Goal: Task Accomplishment & Management: Manage account settings

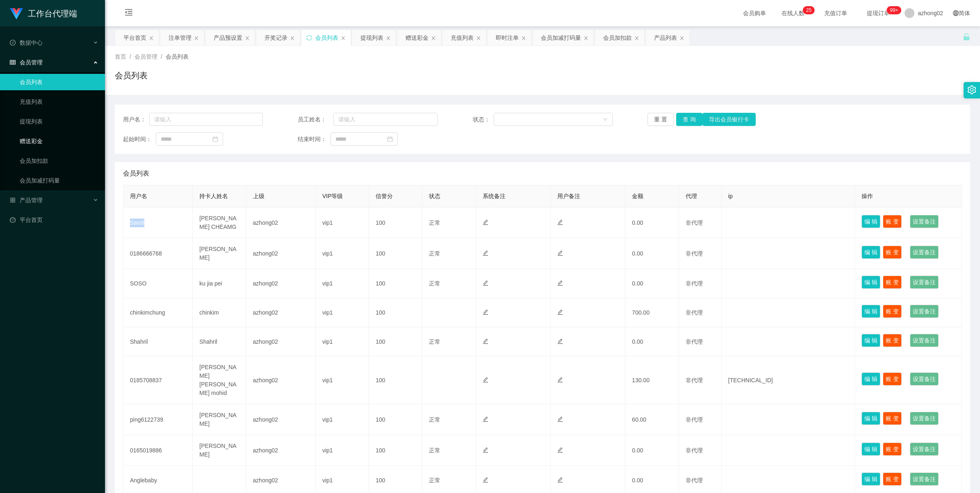
click at [43, 146] on link "赠送彩金" at bounding box center [59, 141] width 79 height 16
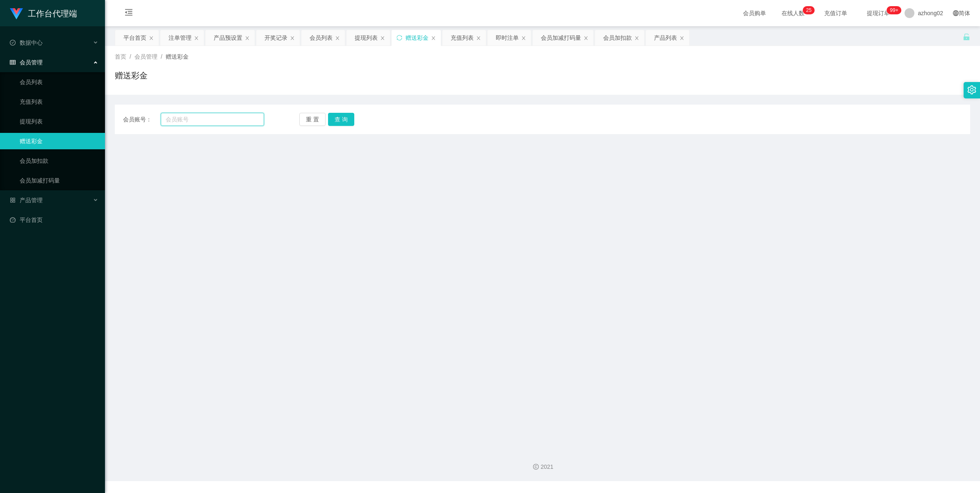
click at [227, 115] on input "text" at bounding box center [212, 119] width 103 height 13
paste input "Samli"
type input "Samli"
click at [349, 116] on button "查 询" at bounding box center [341, 119] width 26 height 13
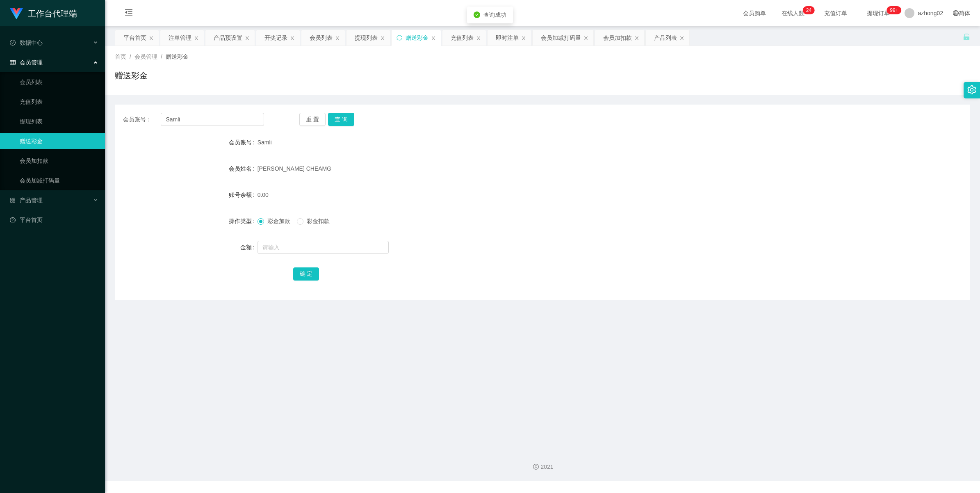
click at [300, 239] on div at bounding box center [506, 247] width 499 height 16
click at [299, 243] on input "text" at bounding box center [322, 247] width 131 height 13
type input "30"
click at [309, 277] on button "确 定" at bounding box center [306, 273] width 26 height 13
click at [24, 208] on div "产品管理" at bounding box center [52, 200] width 105 height 16
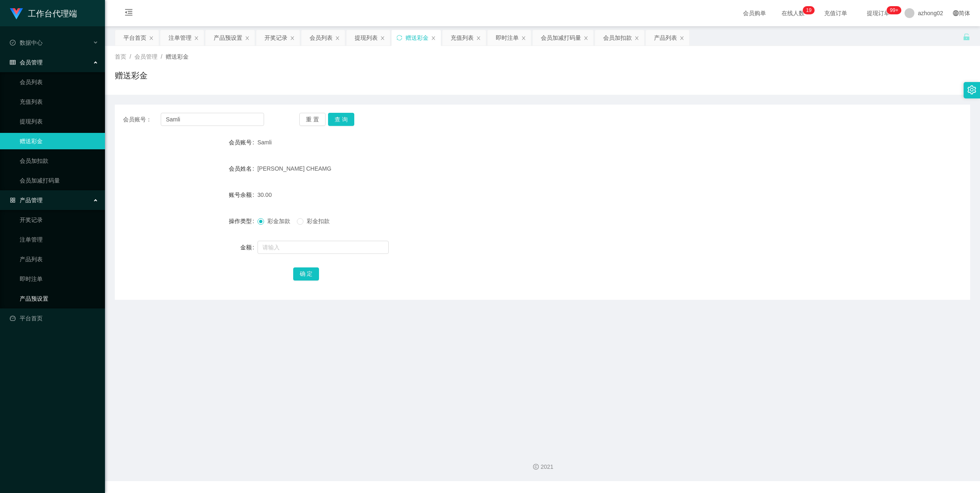
click at [29, 296] on link "产品预设置" at bounding box center [59, 298] width 79 height 16
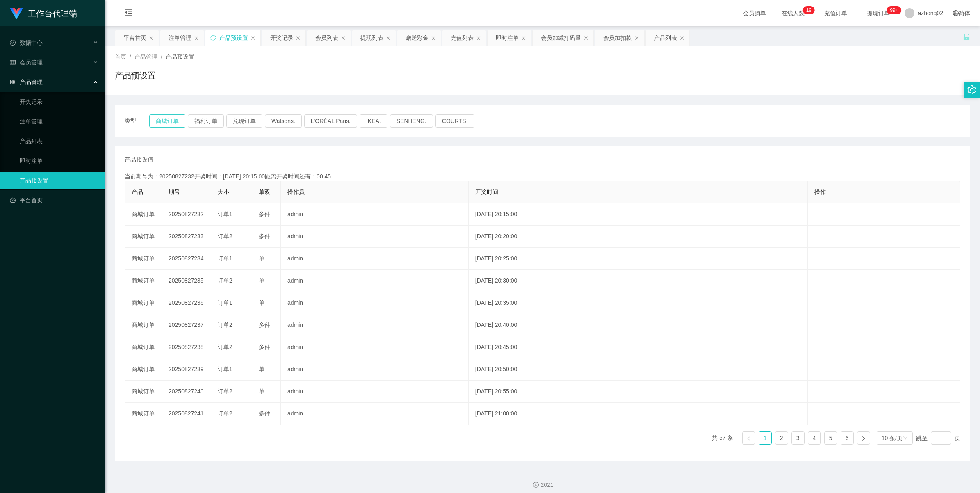
click at [168, 119] on button "商城订单" at bounding box center [167, 120] width 36 height 13
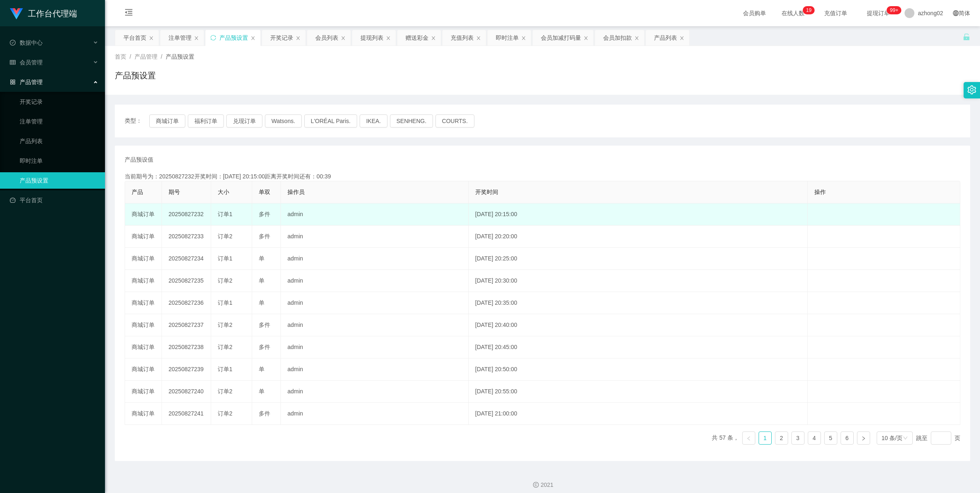
click at [187, 215] on td "20250827232" at bounding box center [186, 214] width 49 height 22
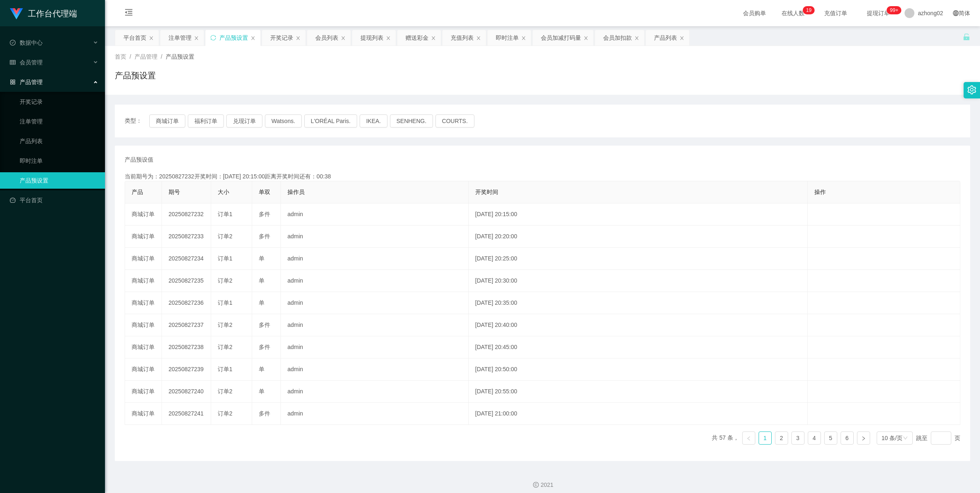
copy td "20250827232"
click at [30, 76] on div "产品管理" at bounding box center [52, 82] width 105 height 16
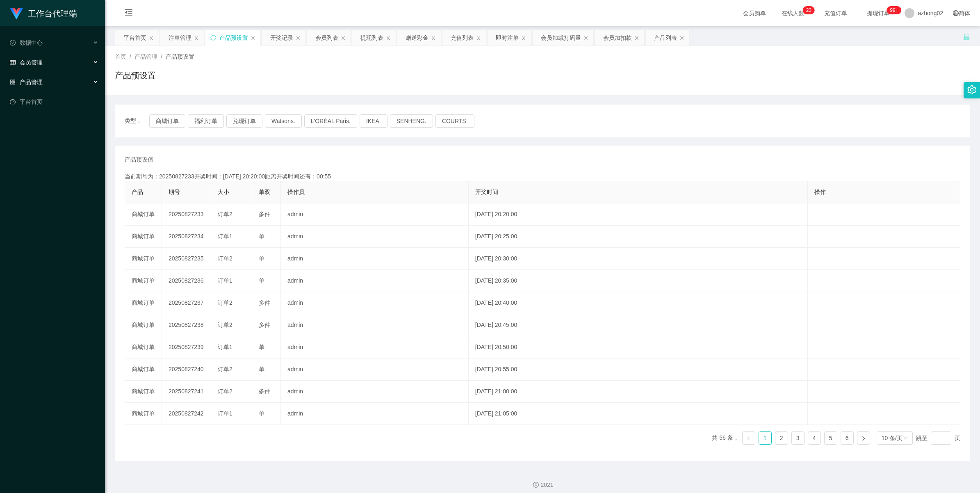
click at [32, 68] on div "会员管理" at bounding box center [52, 62] width 105 height 16
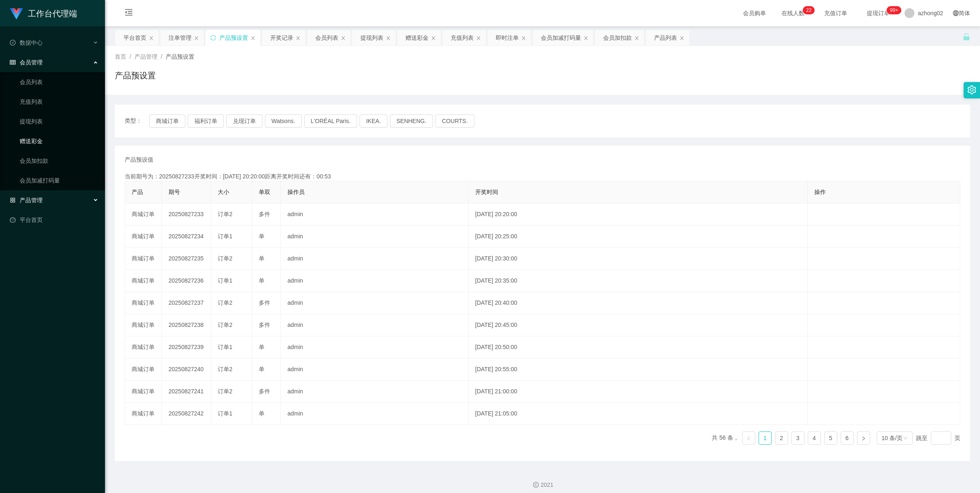
click at [40, 139] on link "赠送彩金" at bounding box center [59, 141] width 79 height 16
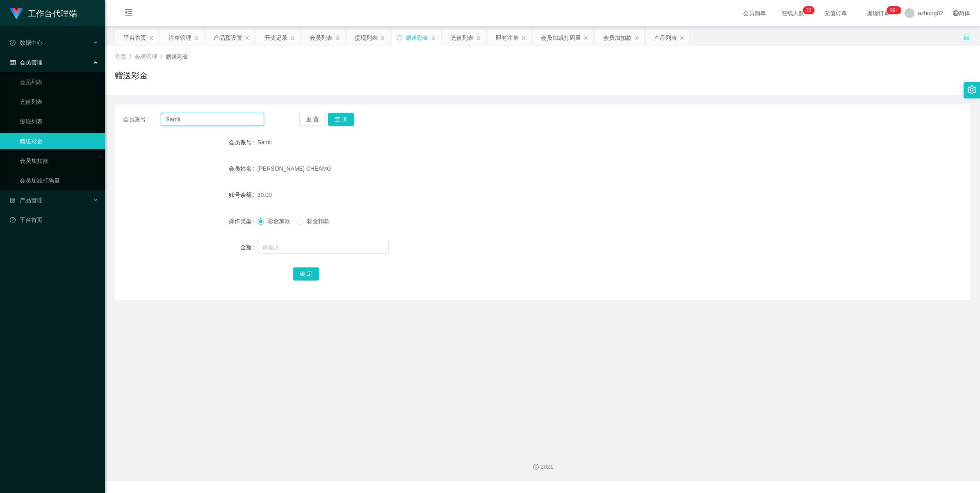
click at [206, 121] on input "Samli" at bounding box center [212, 119] width 103 height 13
click at [337, 117] on button "查 询" at bounding box center [341, 119] width 26 height 13
click at [283, 246] on input "text" at bounding box center [322, 247] width 131 height 13
type input "60"
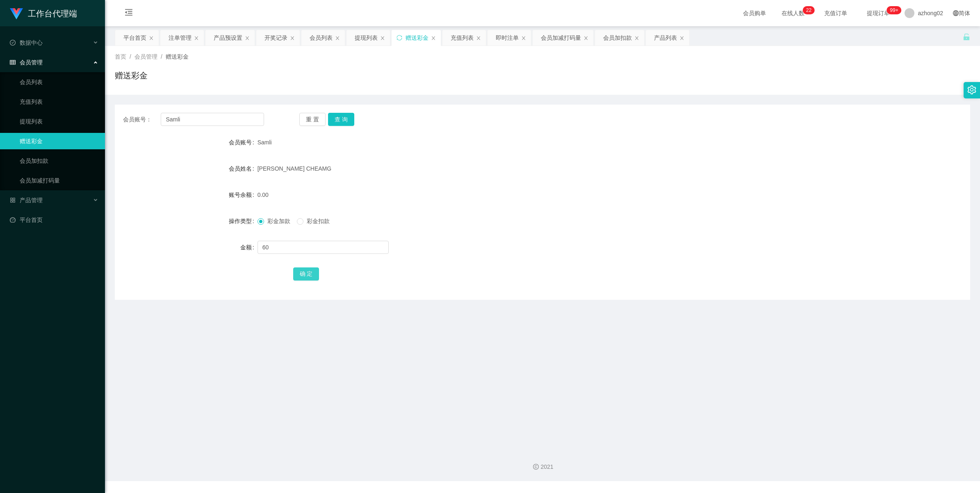
click at [314, 273] on button "确 定" at bounding box center [306, 273] width 26 height 13
click at [33, 117] on link "提现列表" at bounding box center [59, 121] width 79 height 16
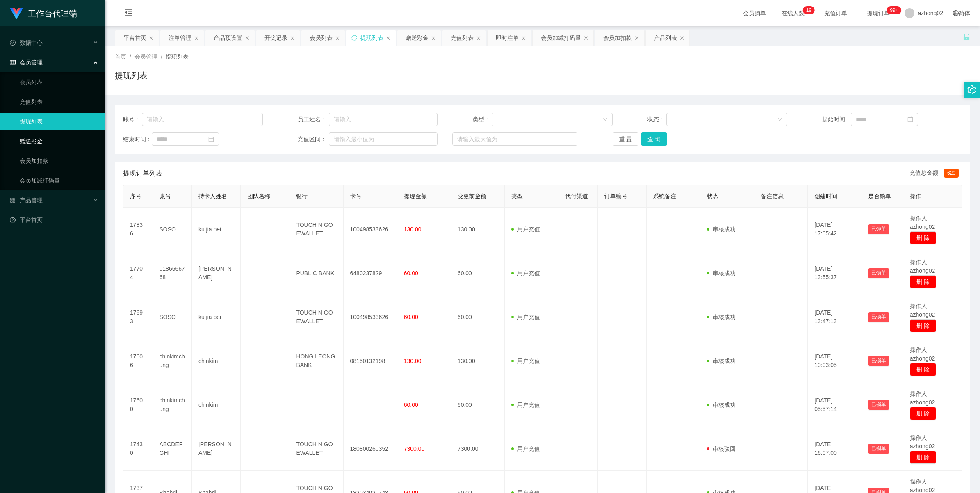
click at [41, 140] on link "赠送彩金" at bounding box center [59, 141] width 79 height 16
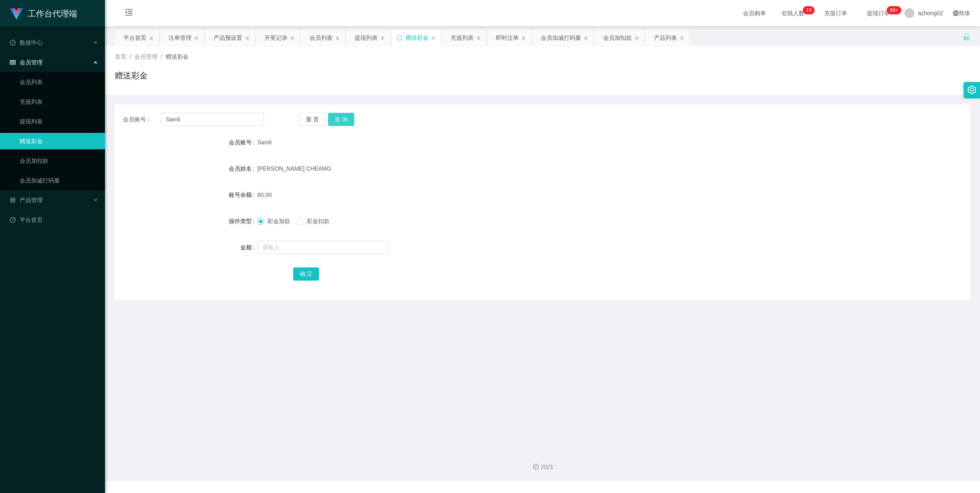
click at [340, 123] on button "查 询" at bounding box center [341, 119] width 26 height 13
click at [24, 125] on link "提现列表" at bounding box center [59, 121] width 79 height 16
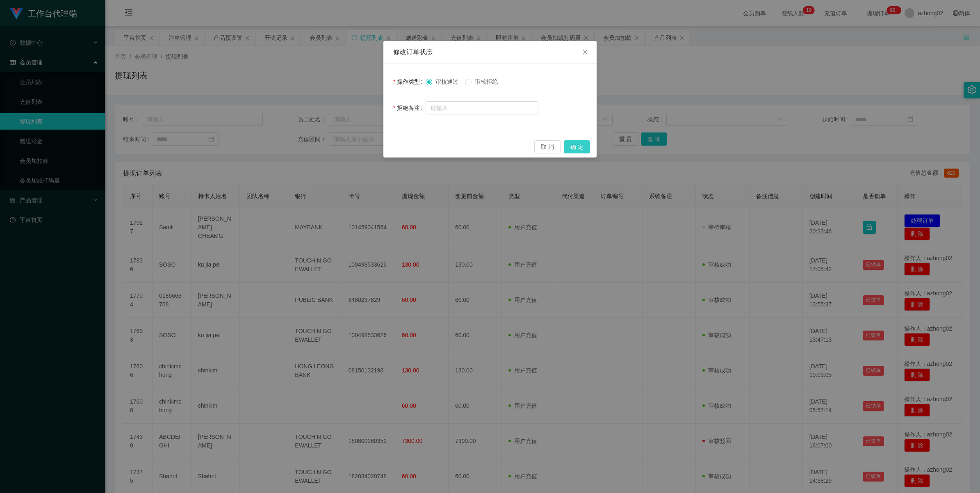
click at [583, 151] on button "确 定" at bounding box center [577, 146] width 26 height 13
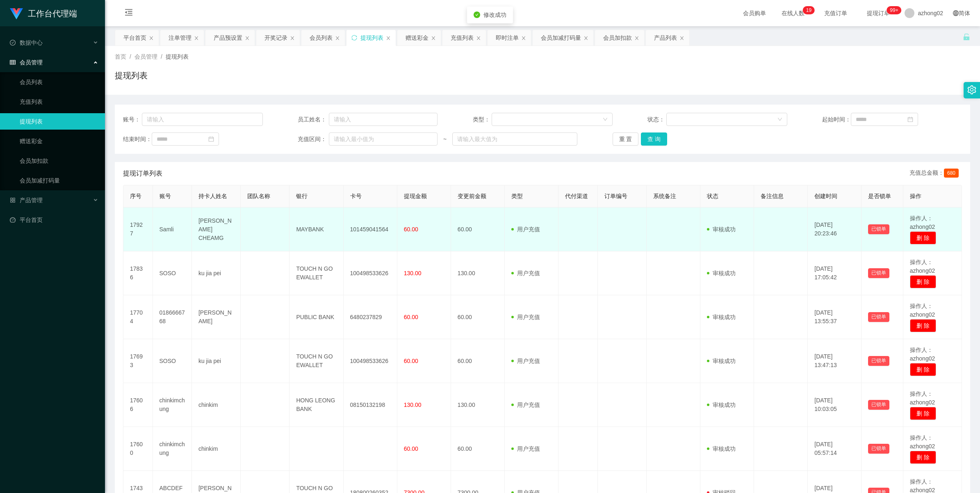
click at [371, 230] on td "101459041564" at bounding box center [370, 229] width 54 height 44
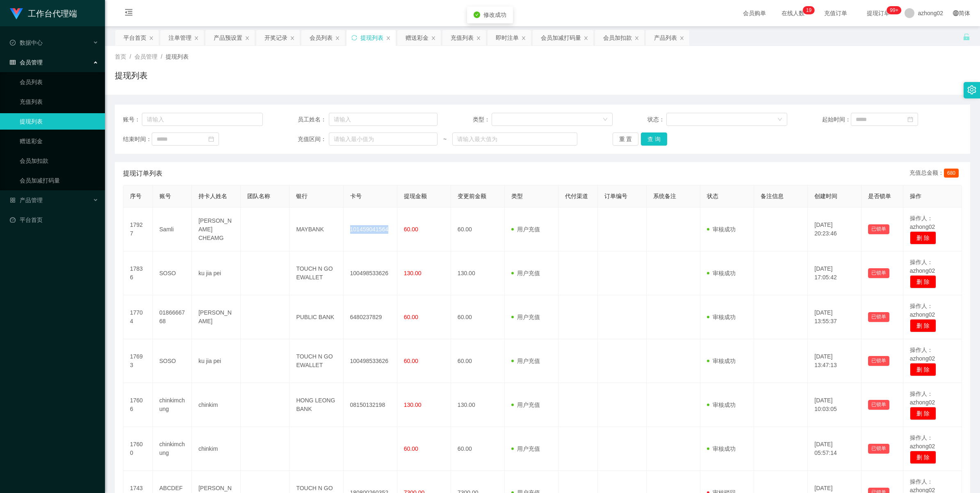
copy td "101459041564"
